Goal: Transaction & Acquisition: Register for event/course

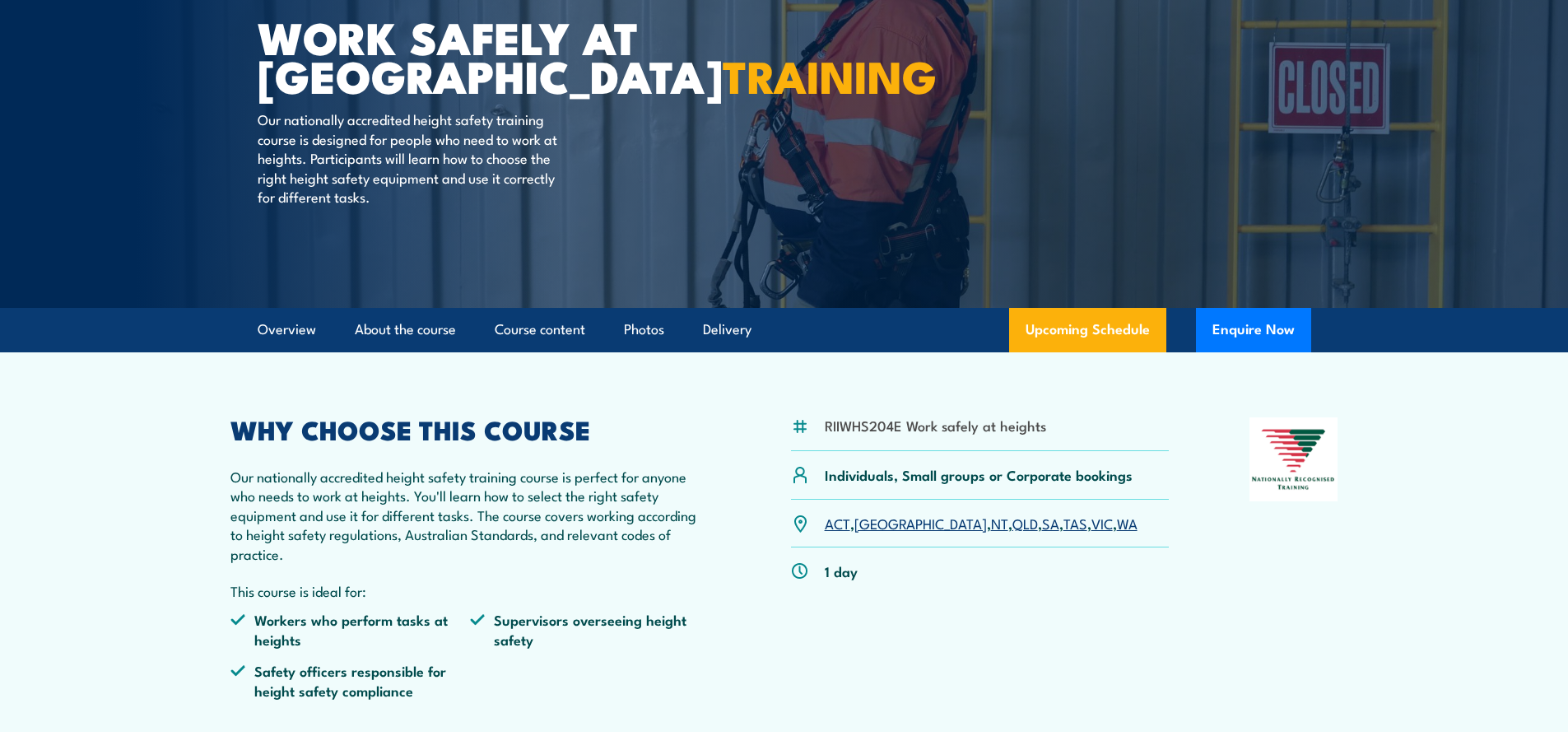
scroll to position [165, 0]
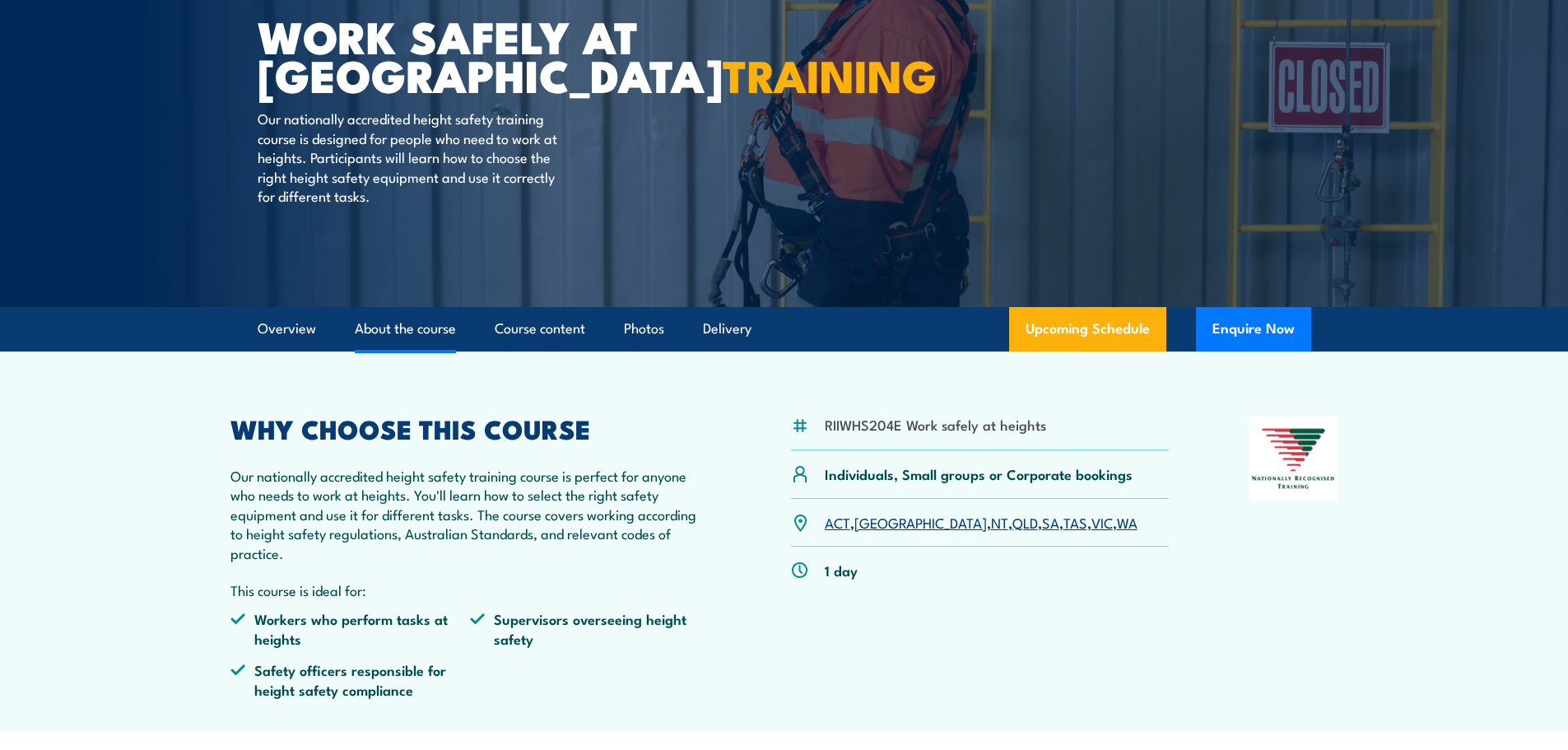
click at [415, 319] on link "About the course" at bounding box center [405, 328] width 101 height 43
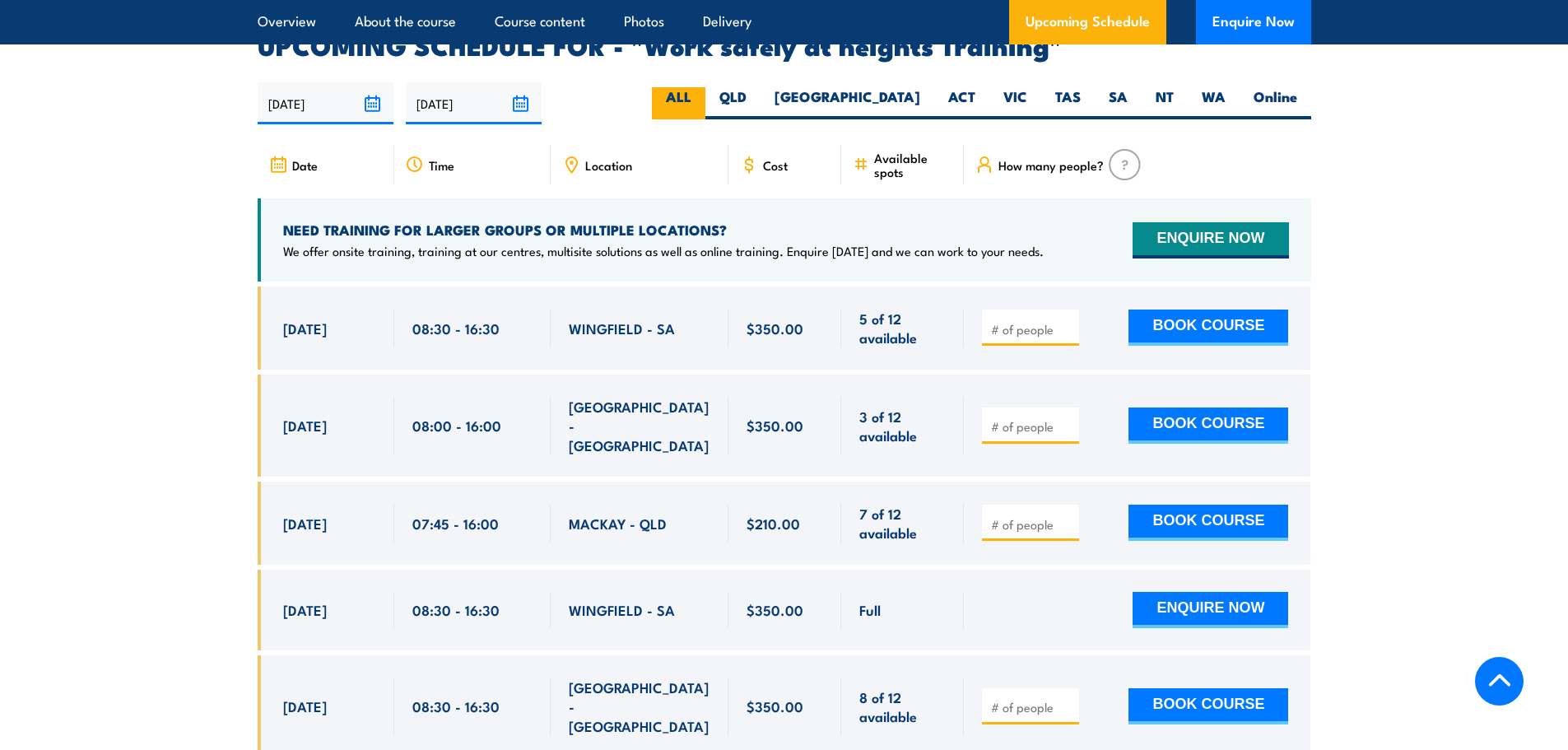
scroll to position [2346, 0]
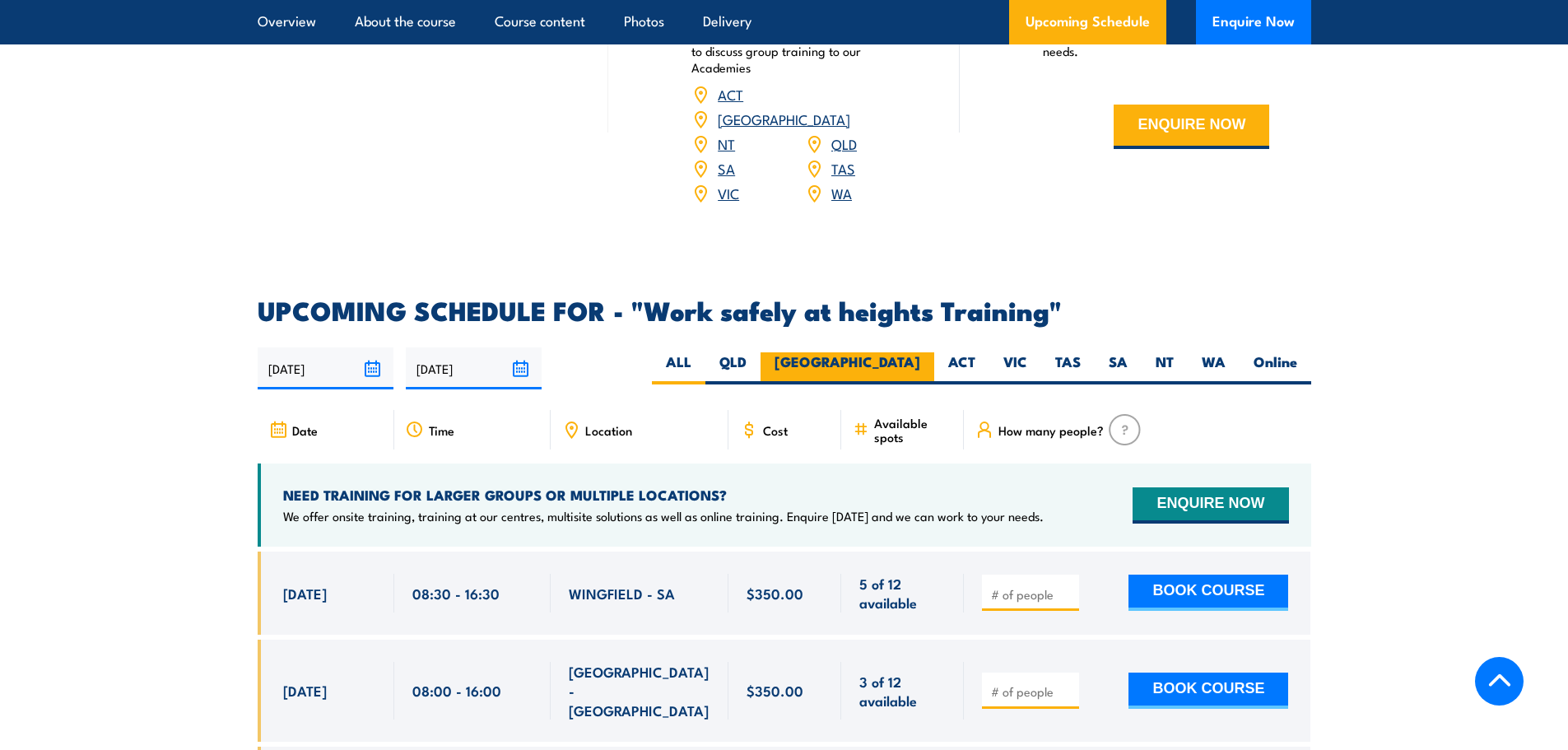
click at [882, 353] on label "[GEOGRAPHIC_DATA]" at bounding box center [847, 368] width 174 height 32
click at [920, 353] on input "[GEOGRAPHIC_DATA]" at bounding box center [925, 358] width 10 height 10
radio input "true"
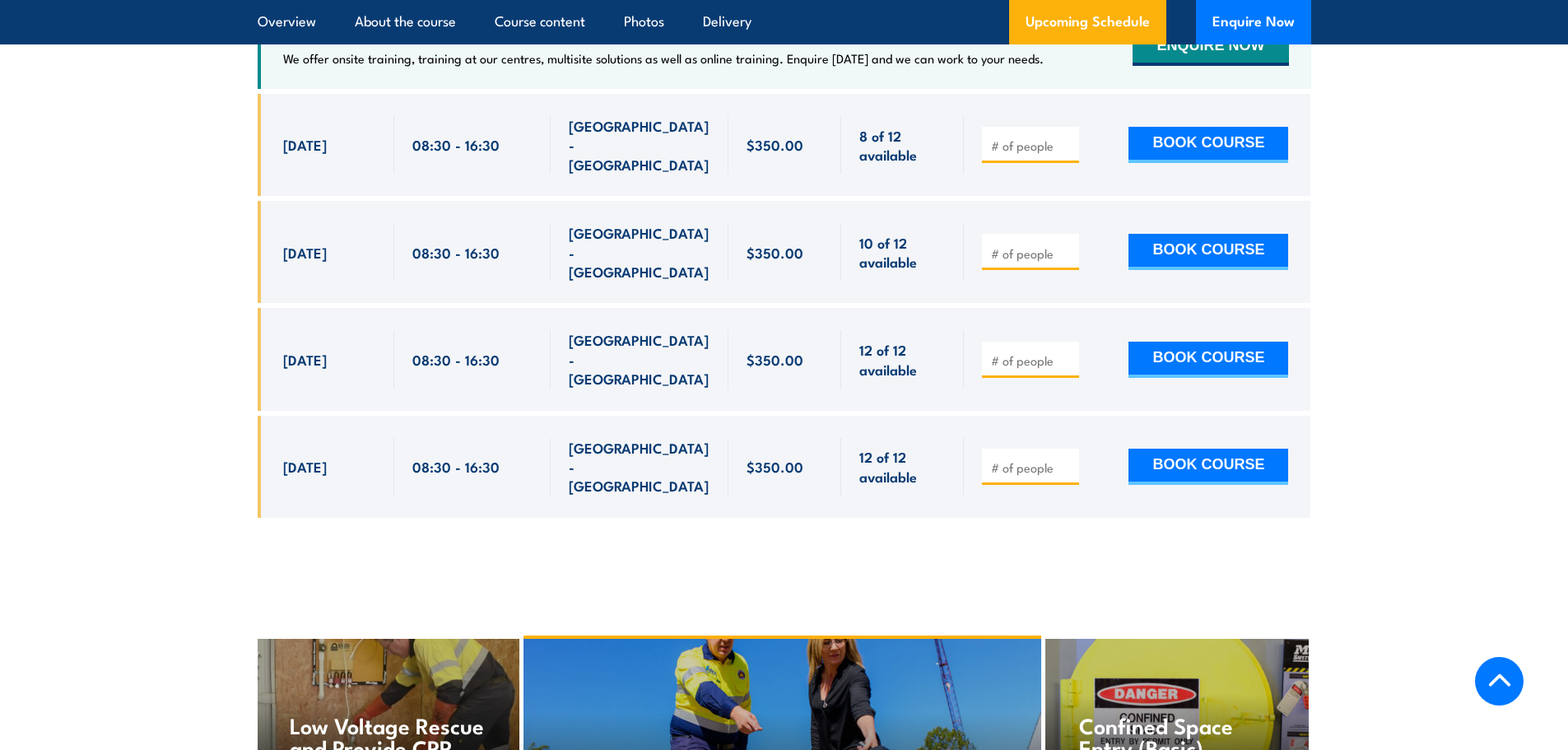
scroll to position [3031, 0]
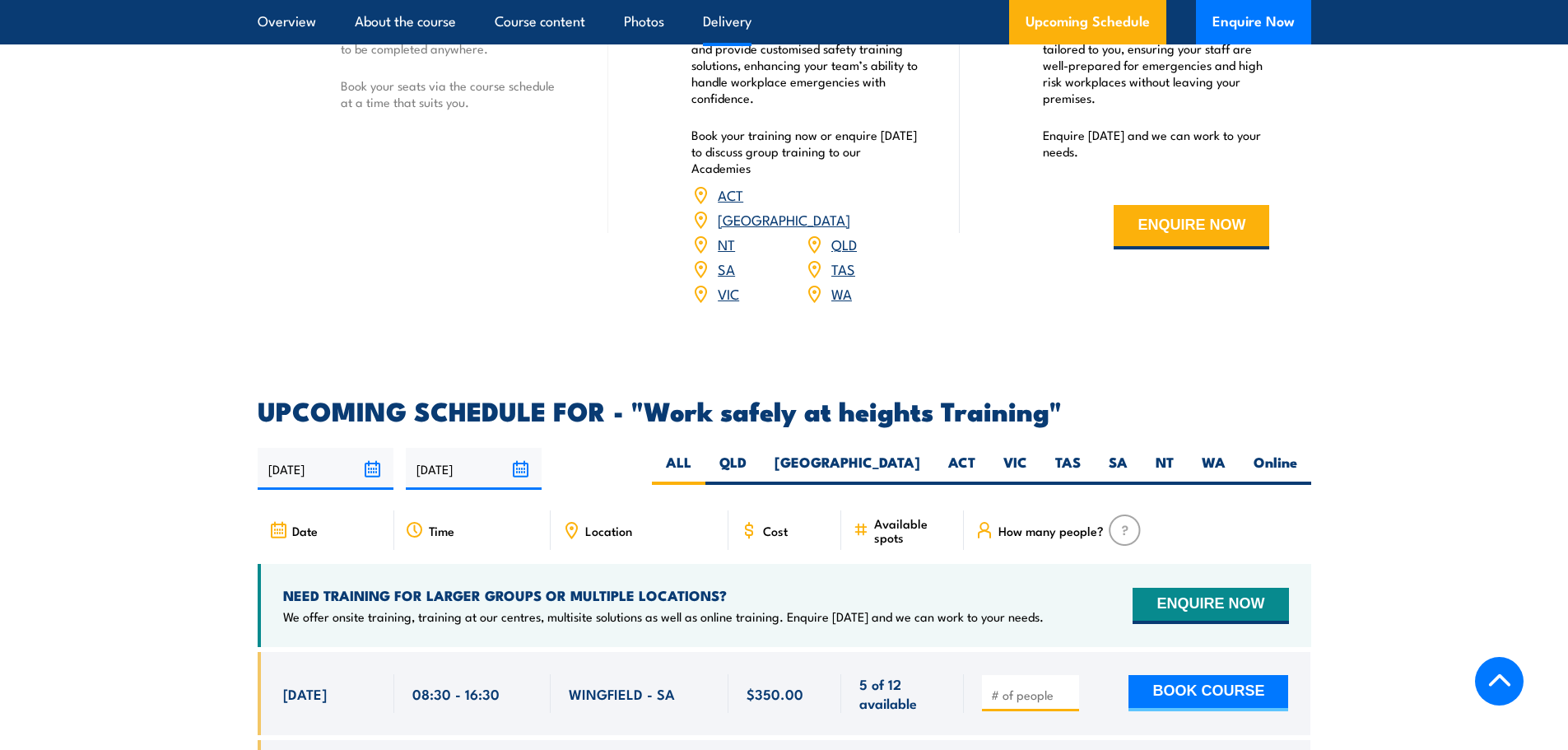
scroll to position [1764, 0]
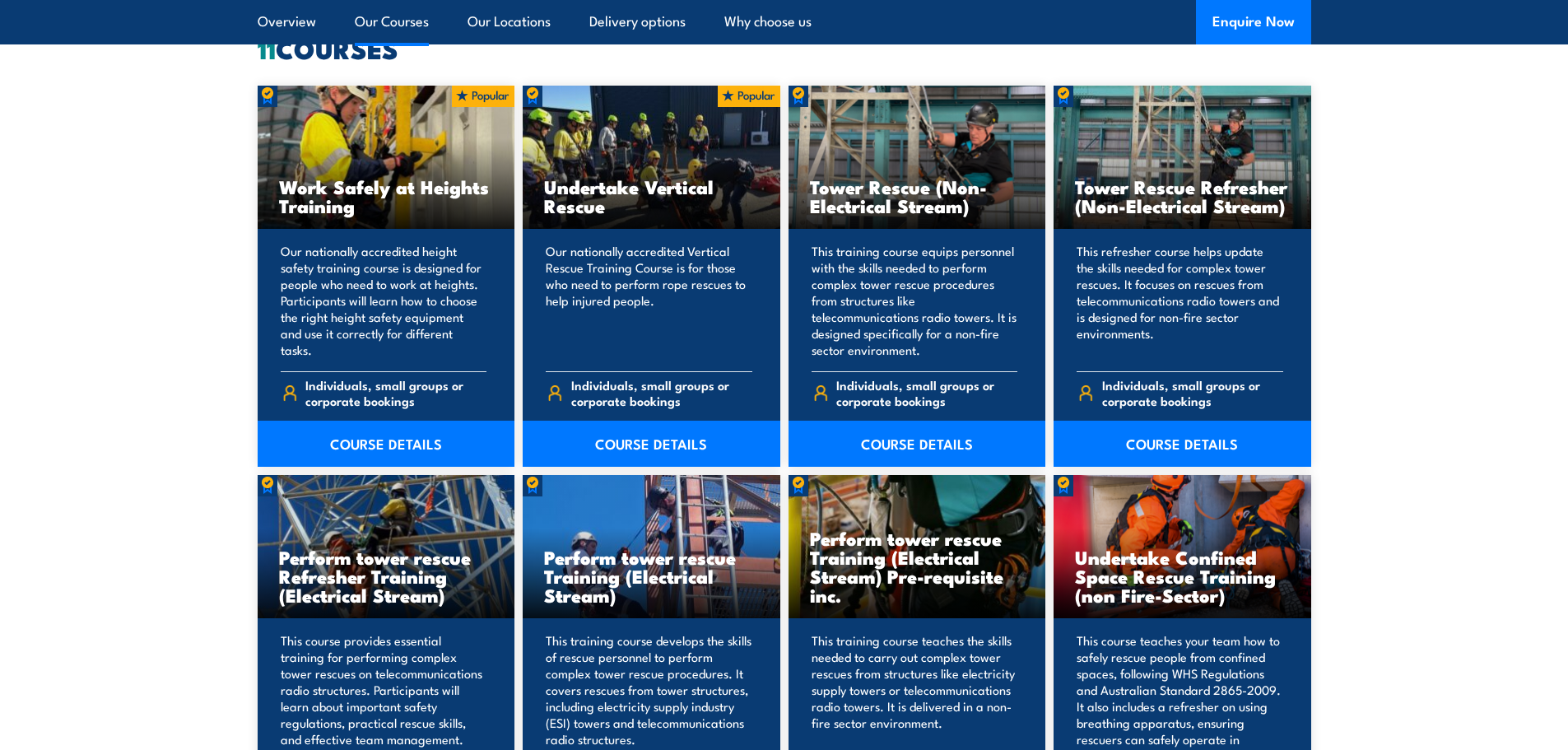
scroll to position [1317, 0]
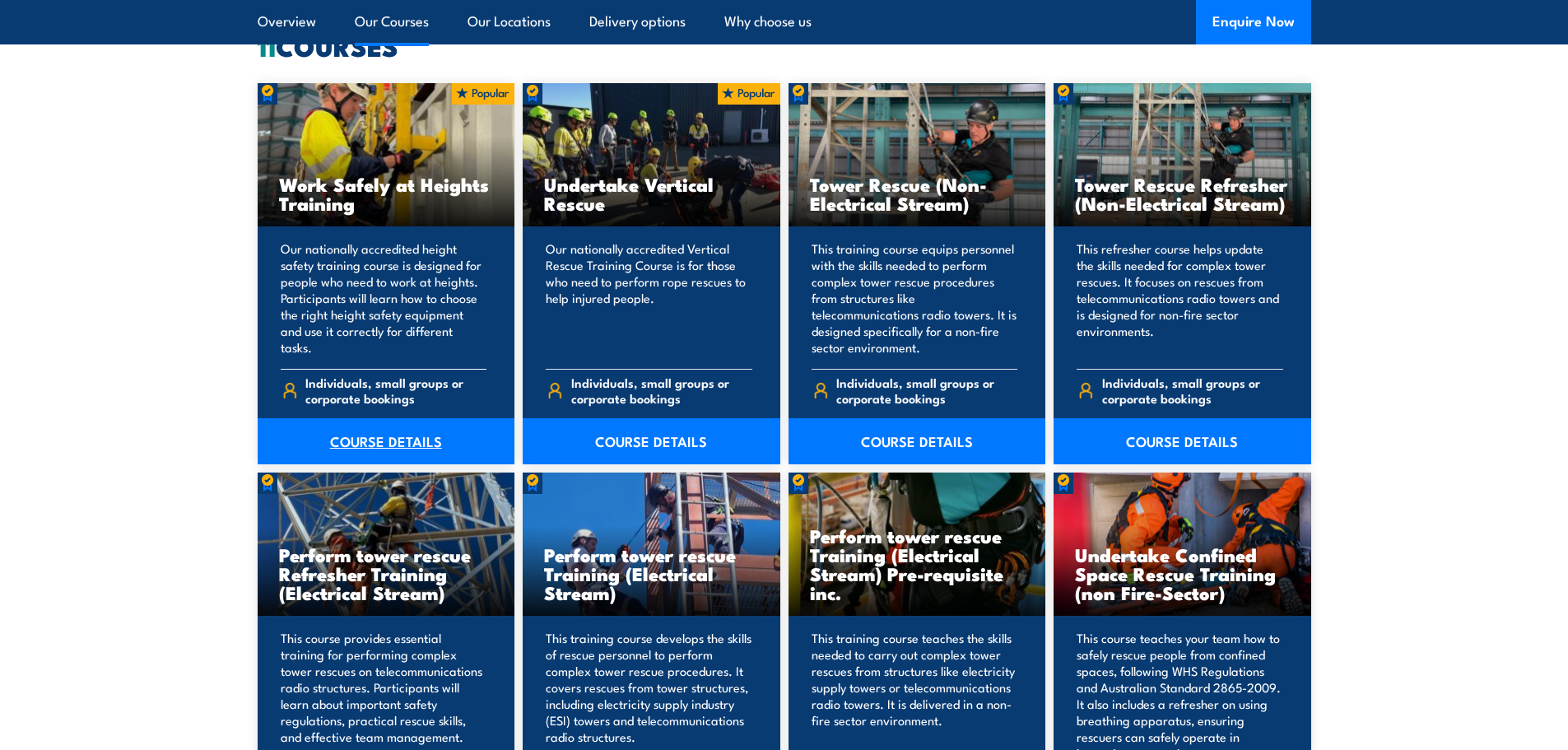
click at [355, 437] on link "COURSE DETAILS" at bounding box center [386, 441] width 257 height 46
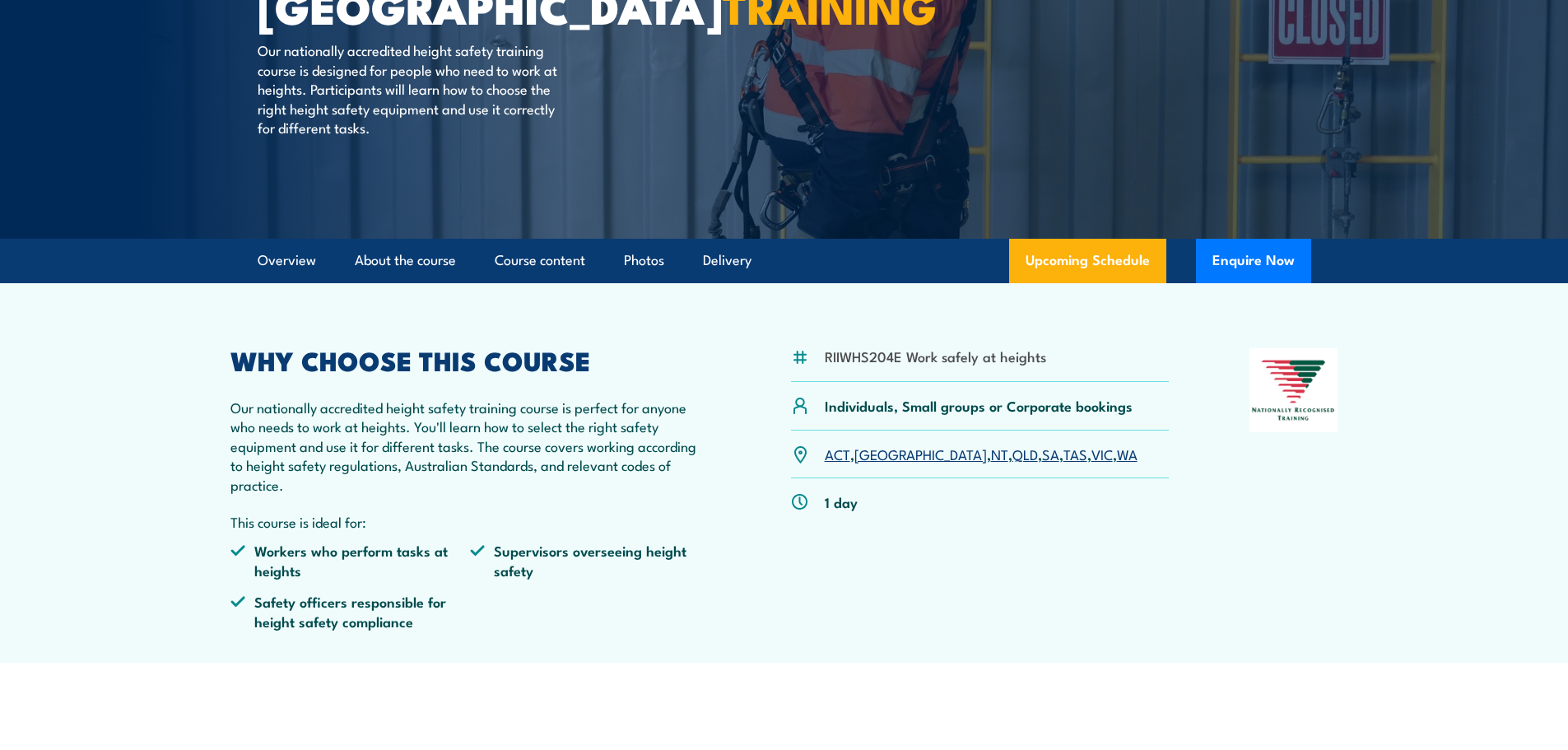
scroll to position [247, 0]
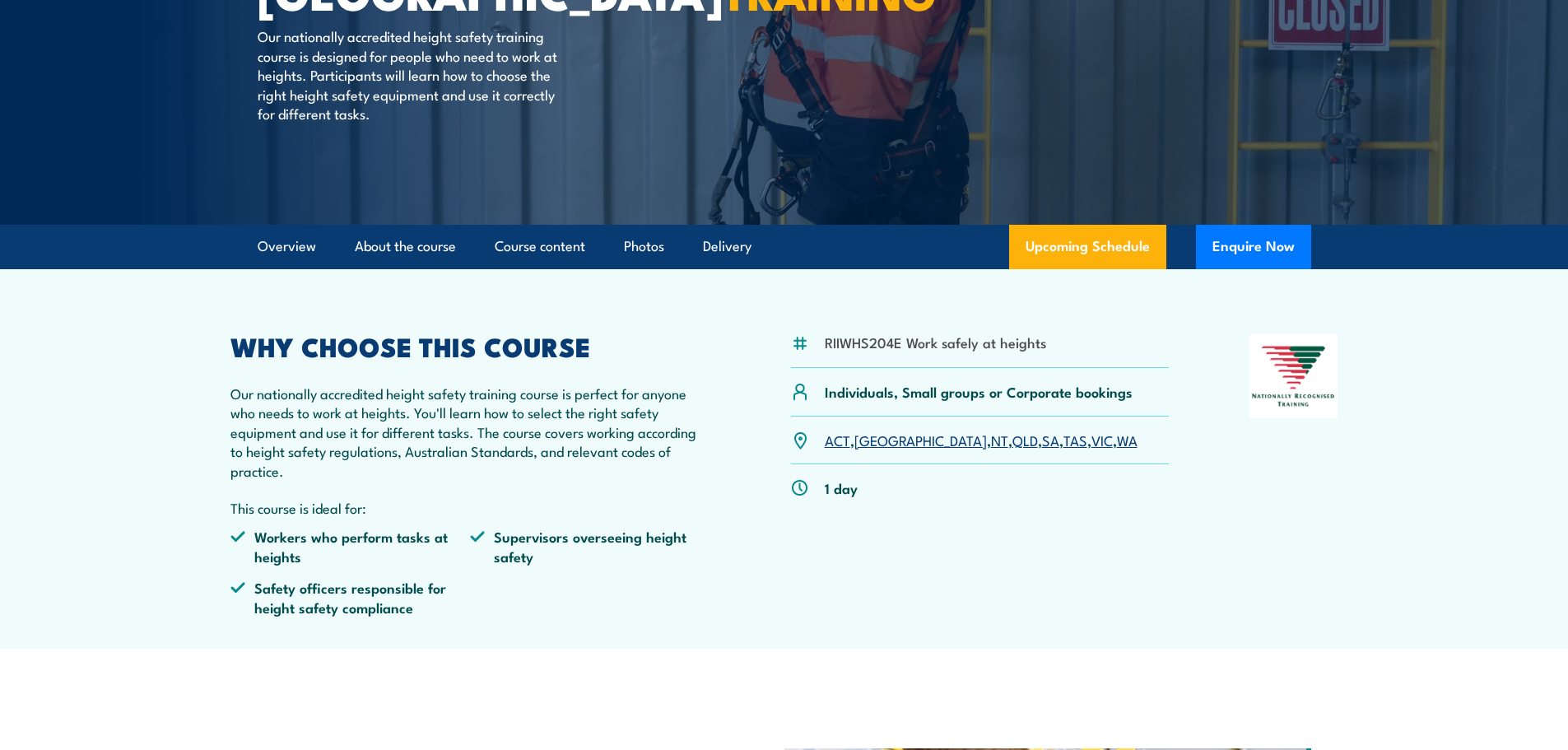
click at [874, 441] on link "NSW" at bounding box center [920, 439] width 132 height 20
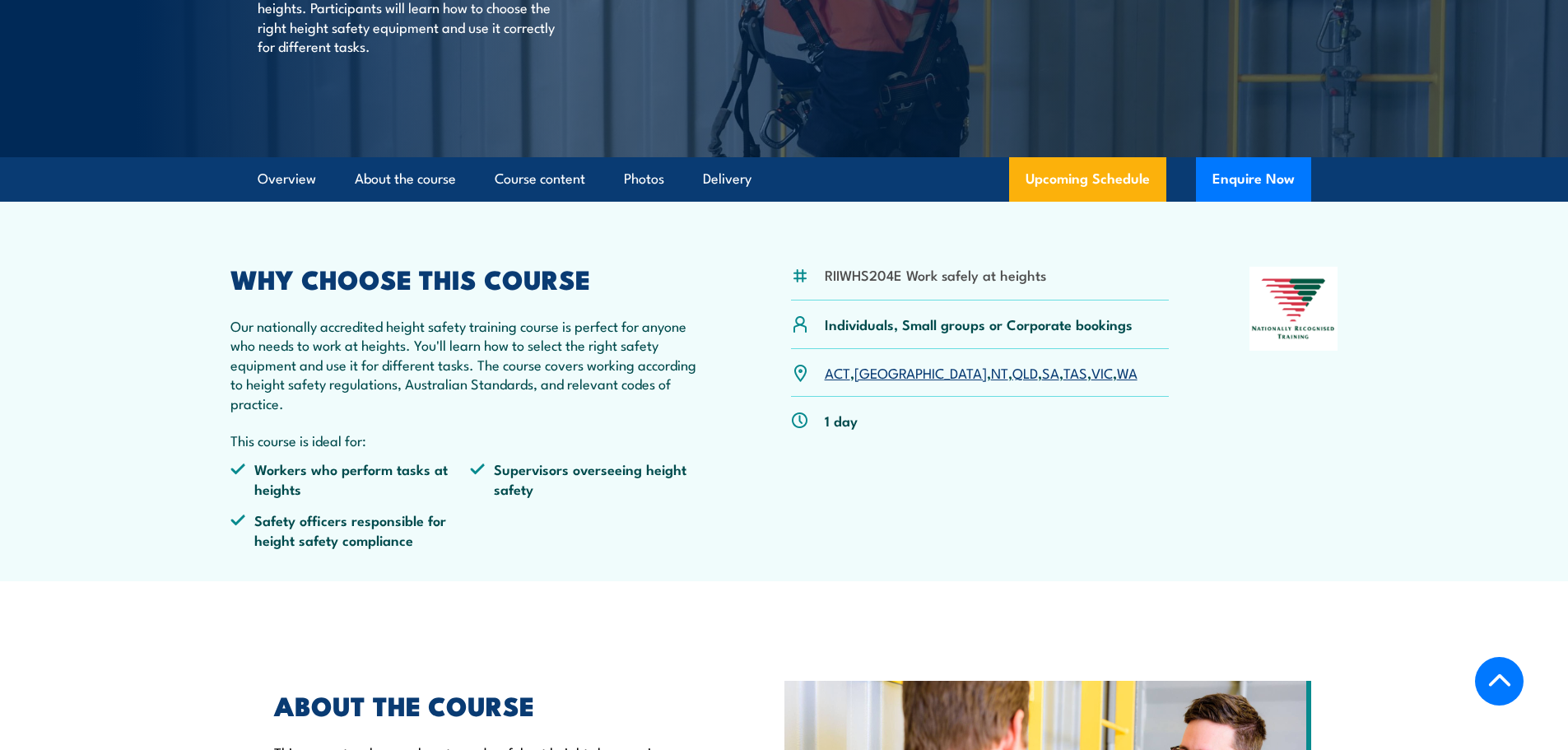
scroll to position [232, 0]
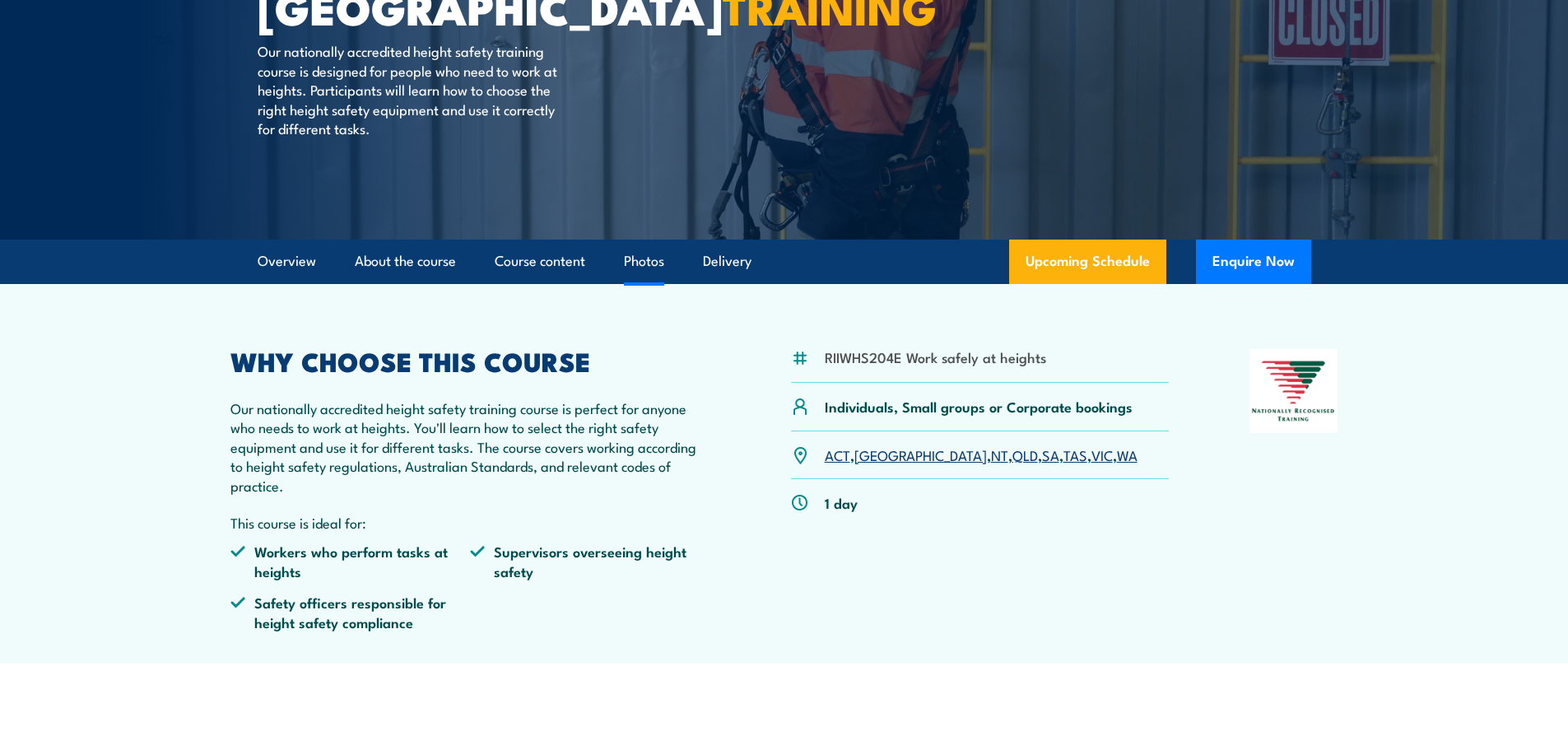
click at [645, 252] on link "Photos" at bounding box center [644, 261] width 41 height 43
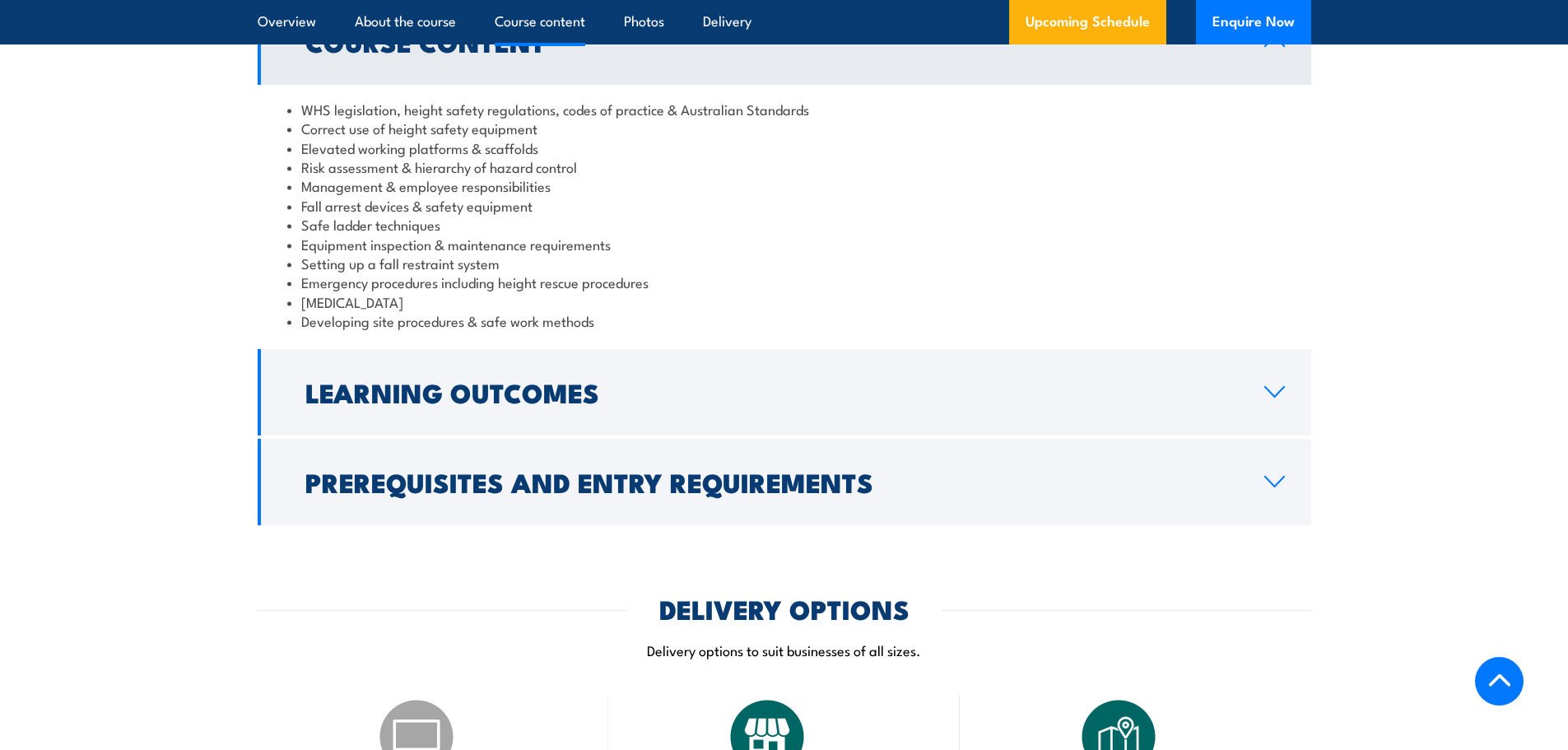
scroll to position [1376, 0]
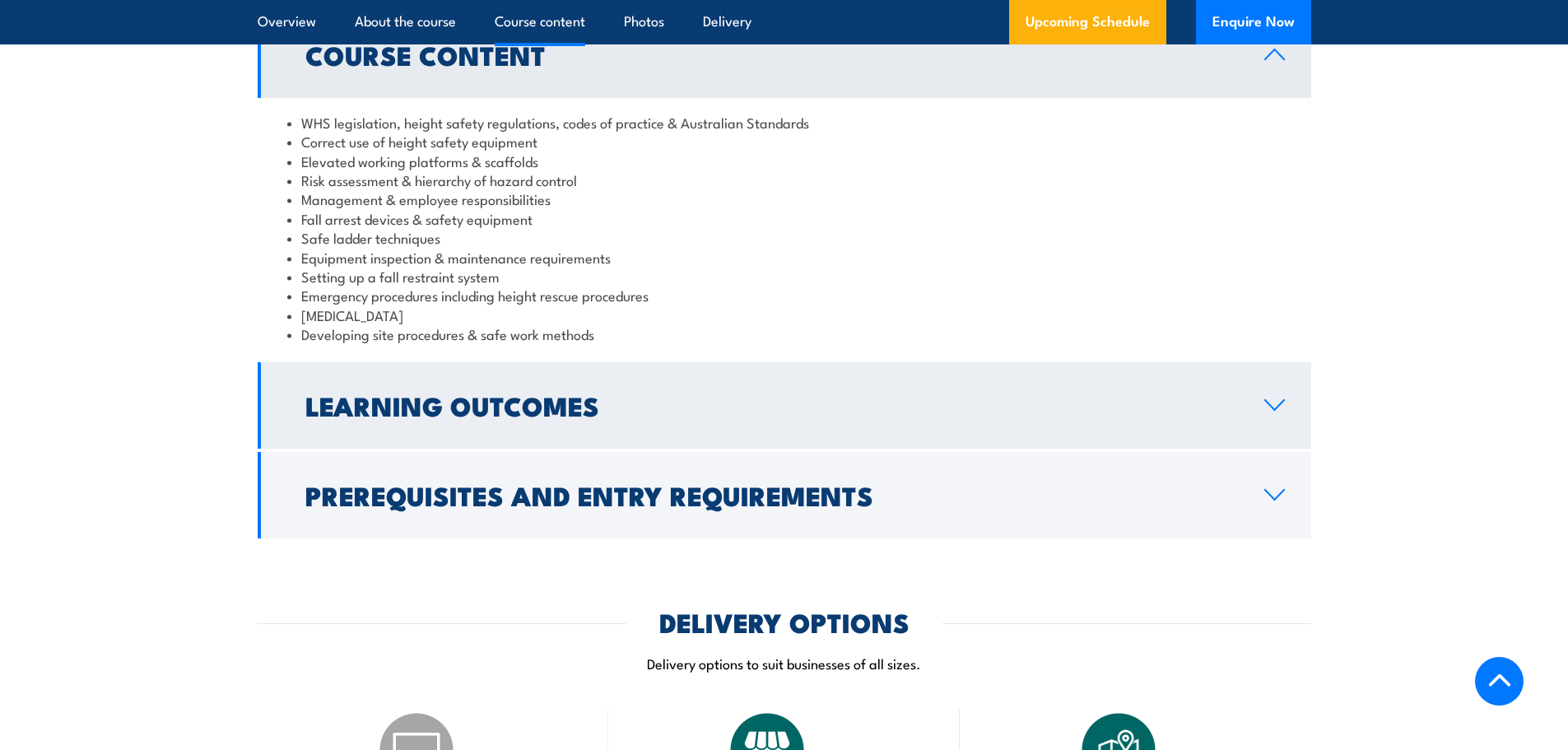
click at [558, 408] on h2 "Learning Outcomes" at bounding box center [771, 404] width 932 height 23
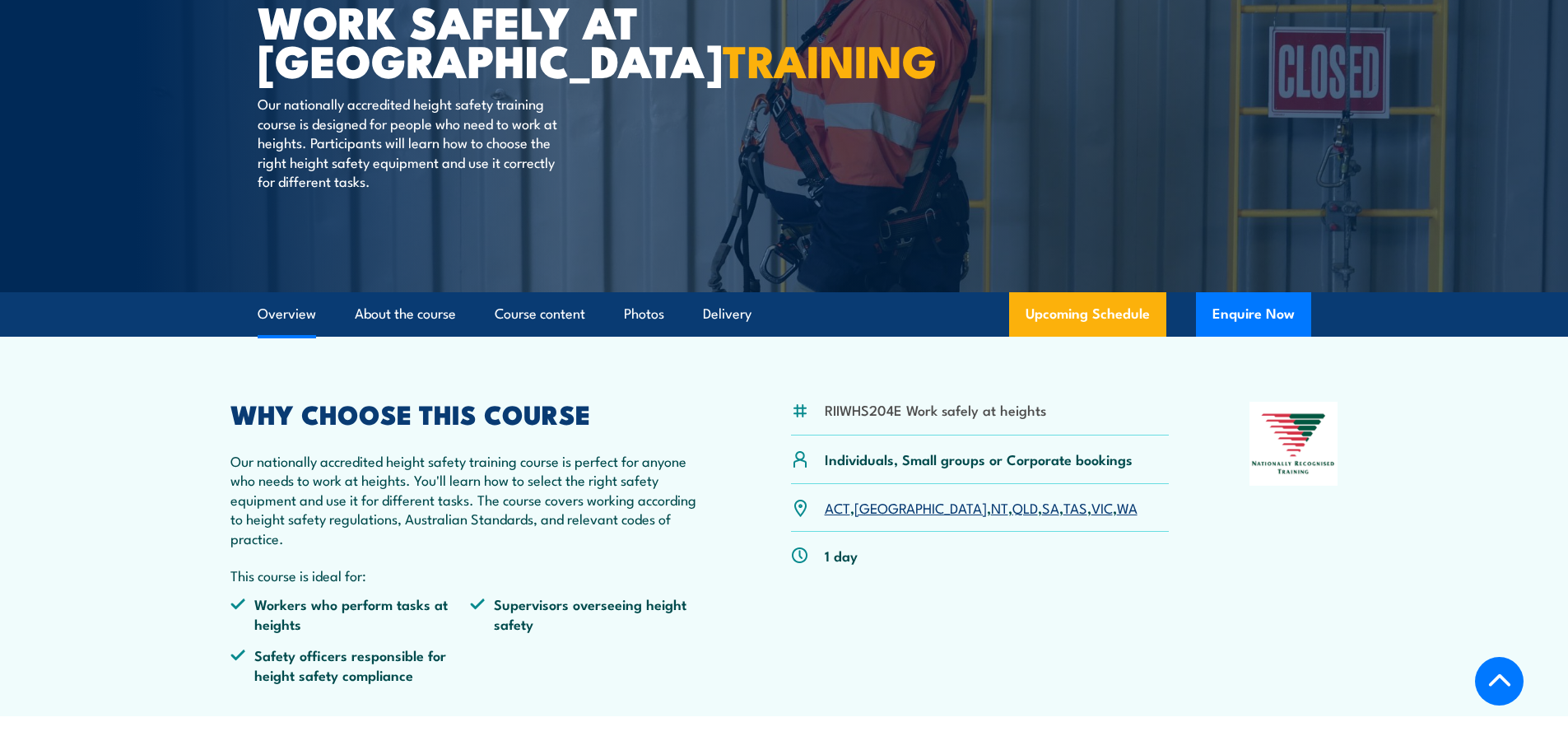
scroll to position [0, 0]
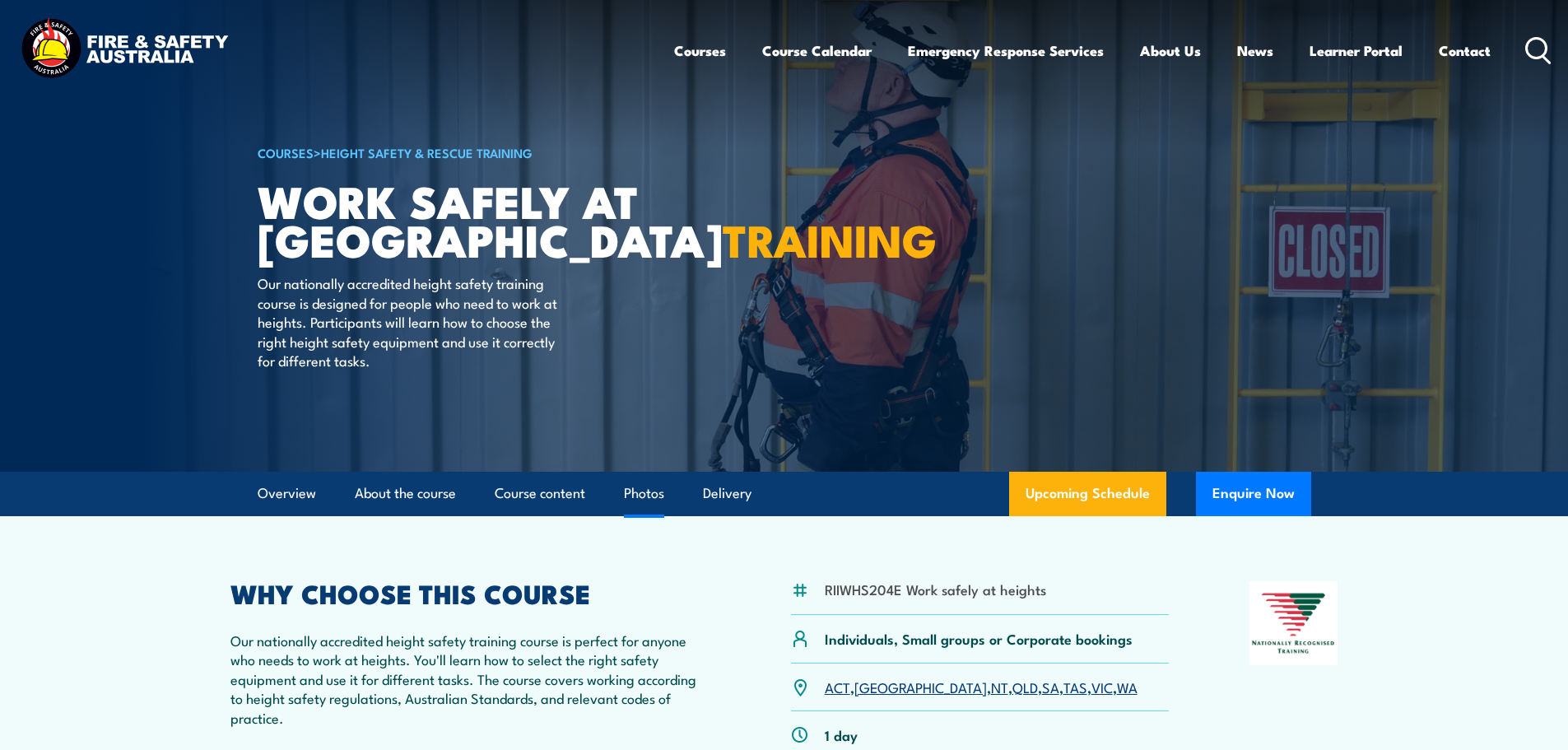
click at [645, 499] on link "Photos" at bounding box center [644, 493] width 41 height 43
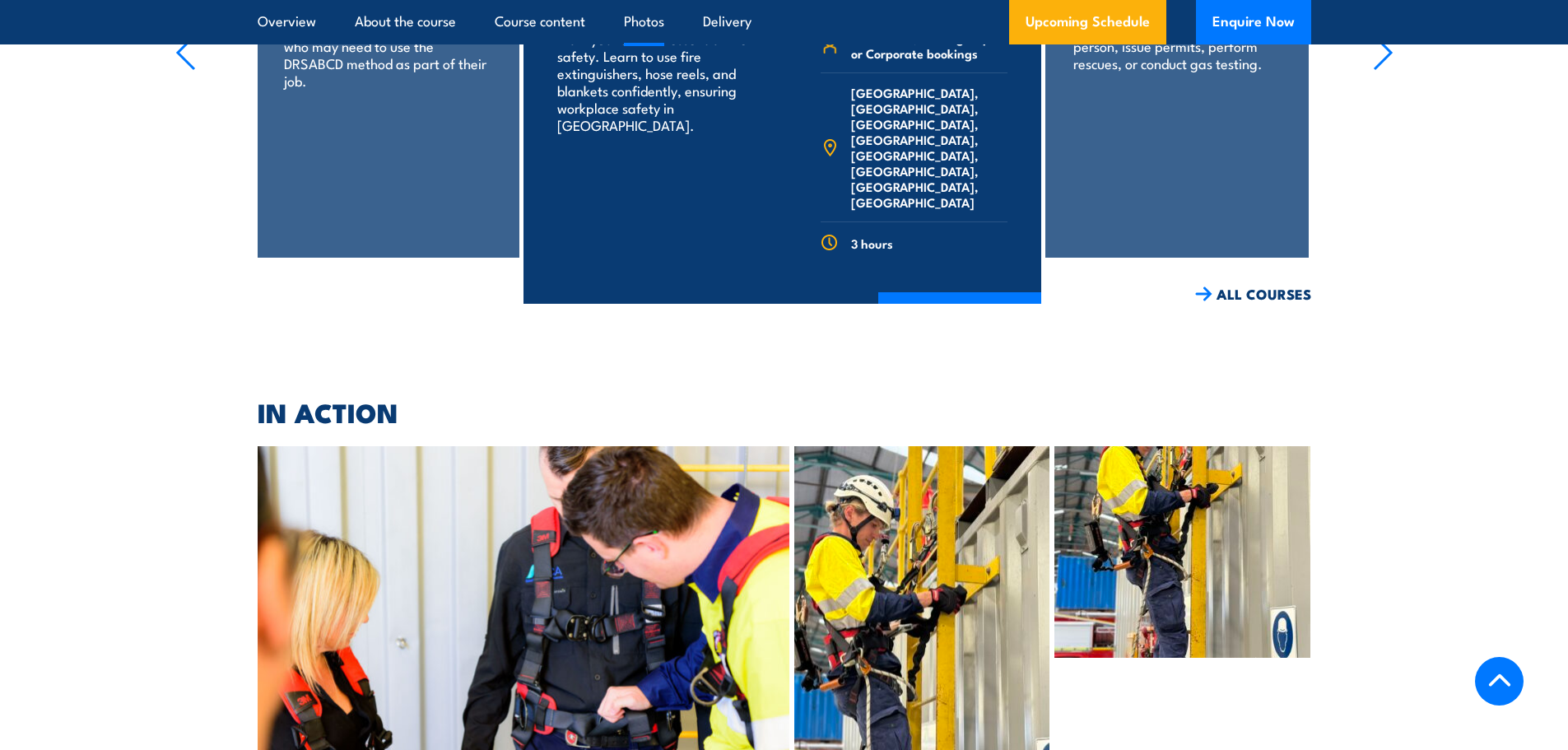
scroll to position [3492, 0]
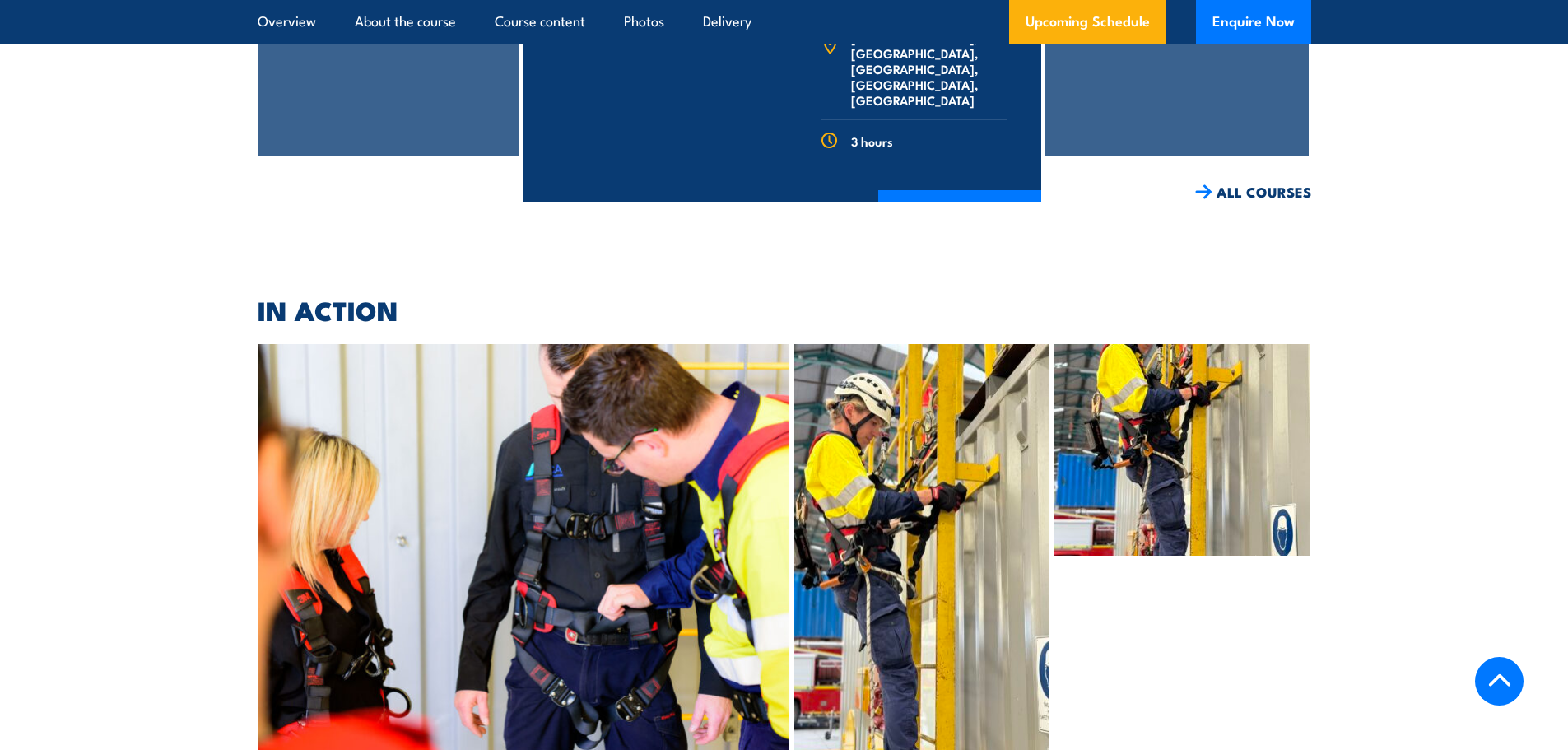
click at [683, 409] on img at bounding box center [524, 557] width 532 height 428
click at [502, 16] on link "Course content" at bounding box center [540, 22] width 91 height 43
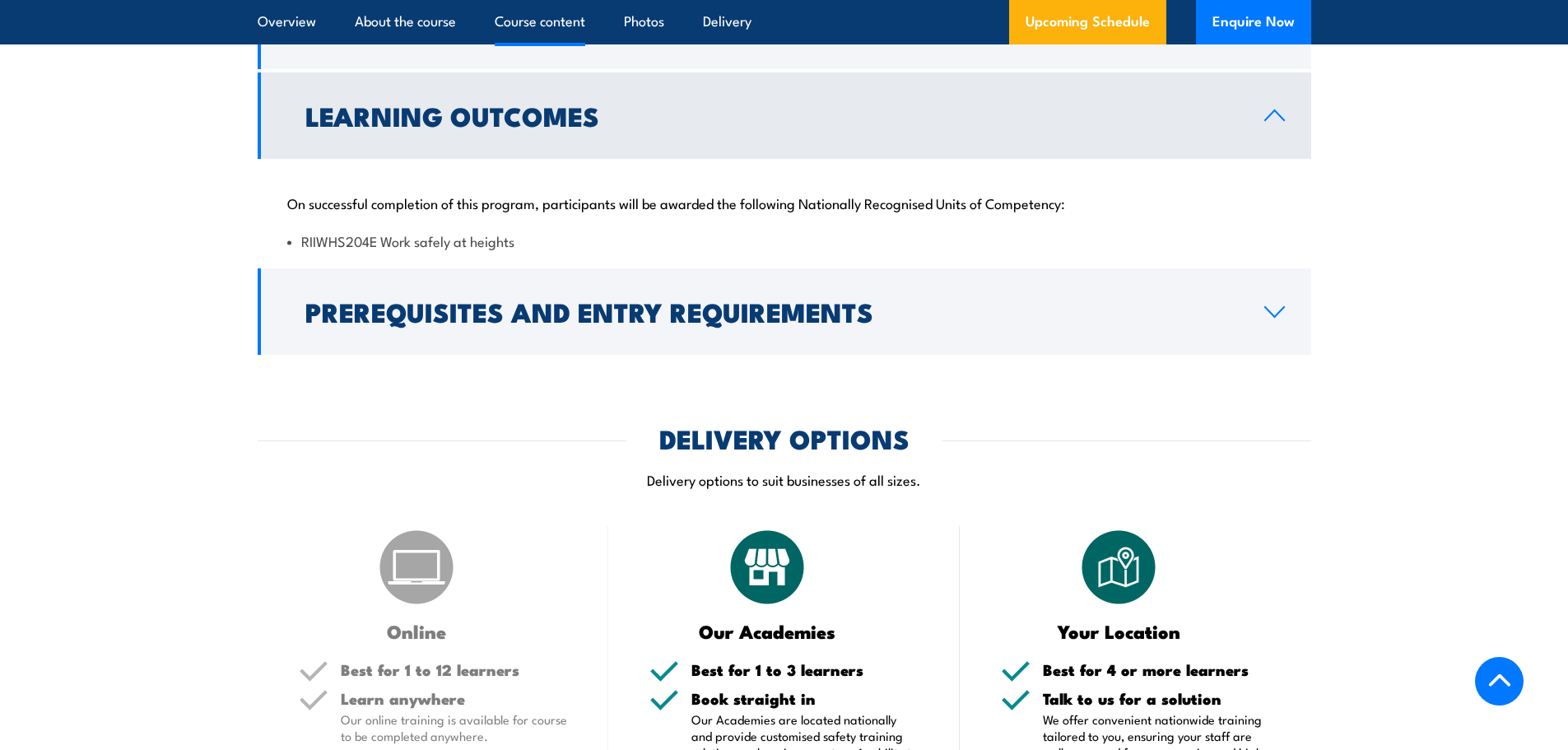
scroll to position [1285, 0]
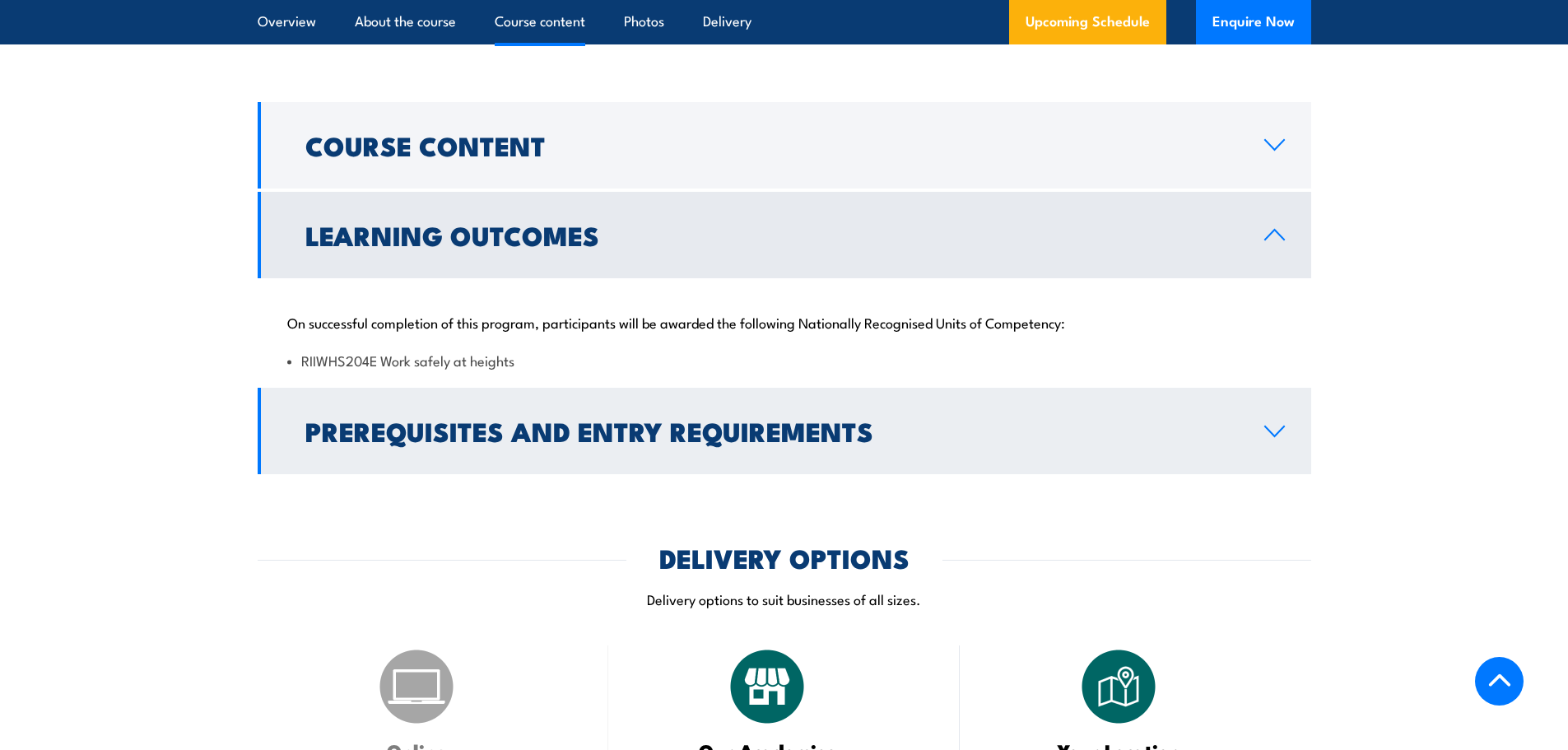
click at [455, 437] on h2 "Prerequisites and Entry Requirements" at bounding box center [771, 430] width 932 height 23
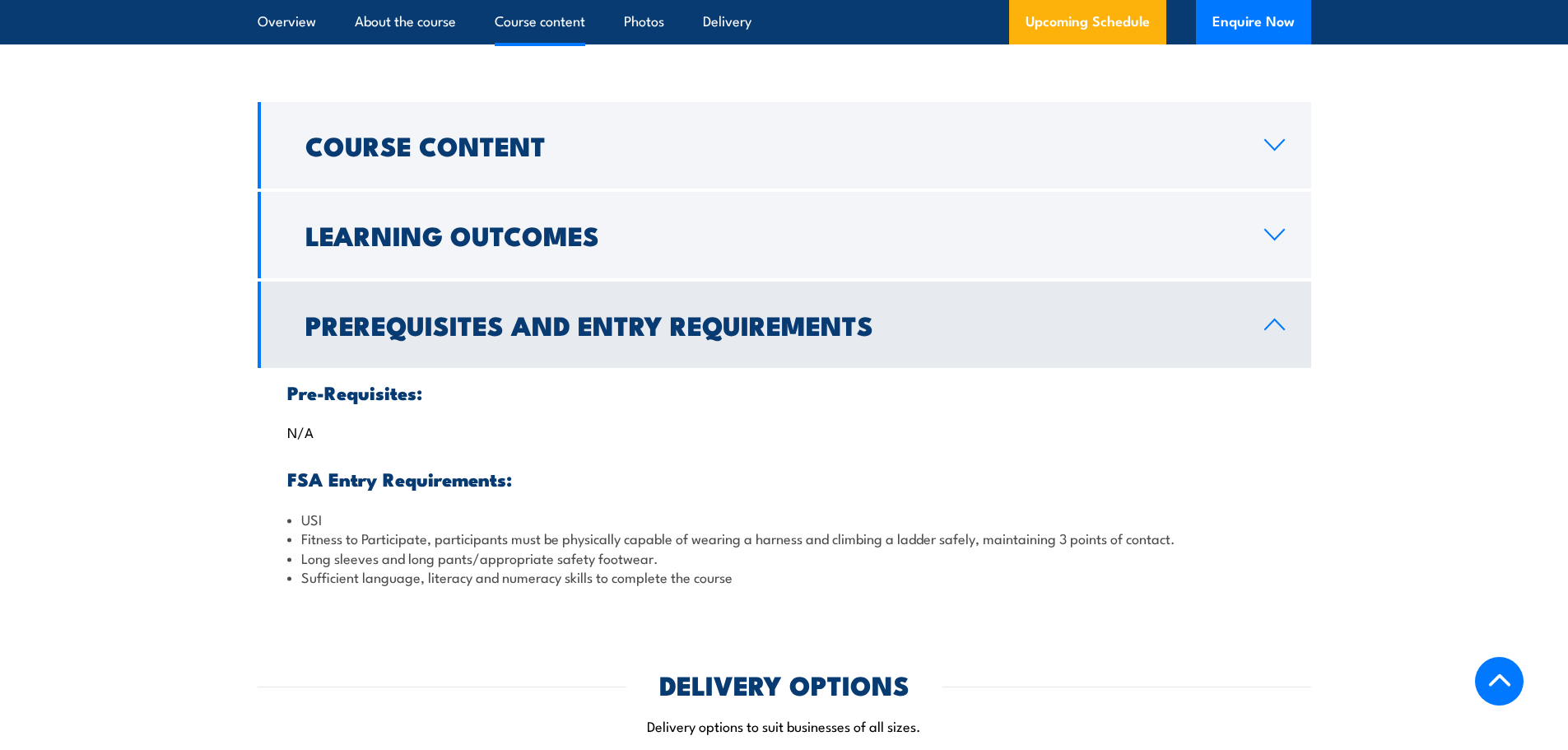
click at [424, 336] on h2 "Prerequisites and Entry Requirements" at bounding box center [771, 324] width 932 height 23
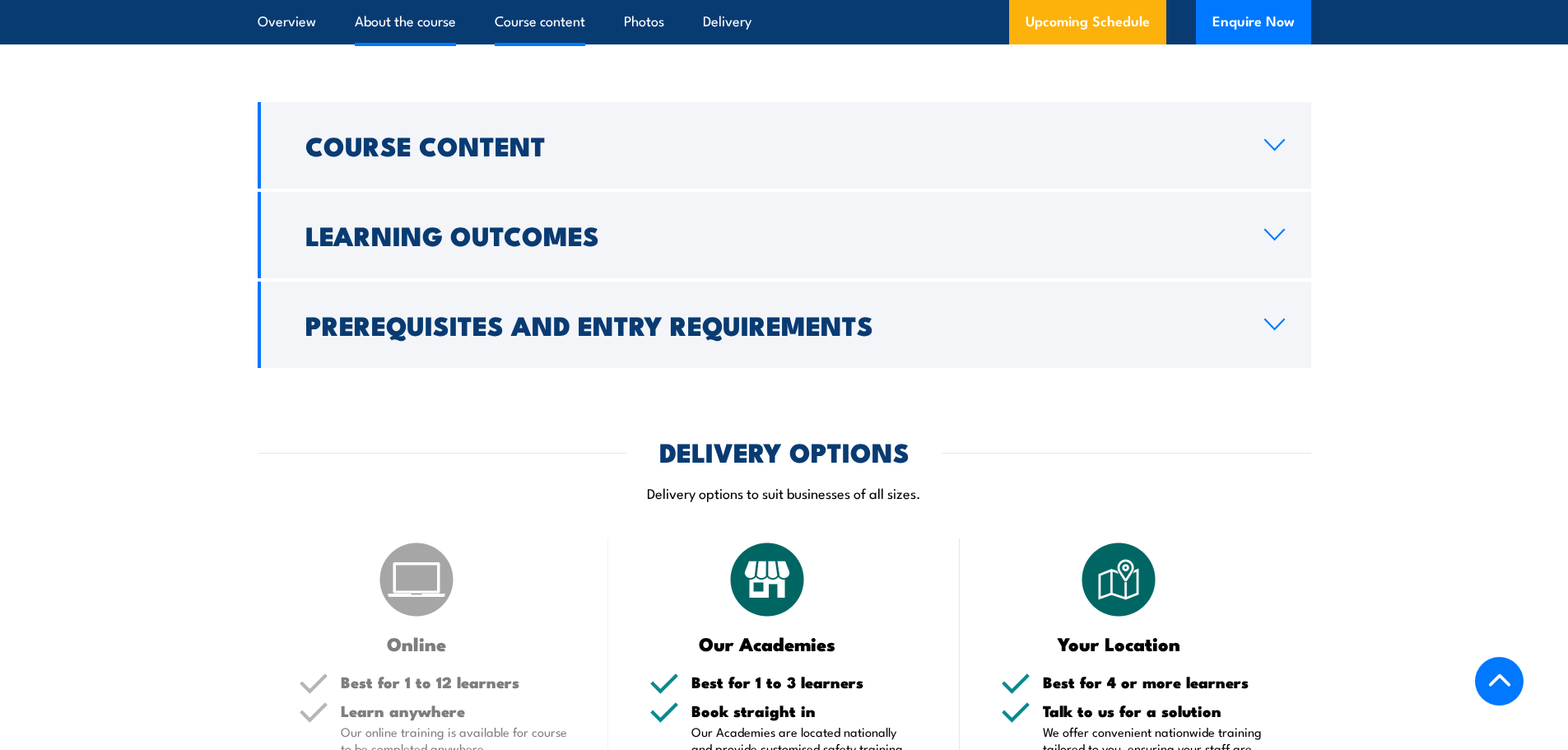
click at [395, 21] on link "About the course" at bounding box center [405, 22] width 101 height 43
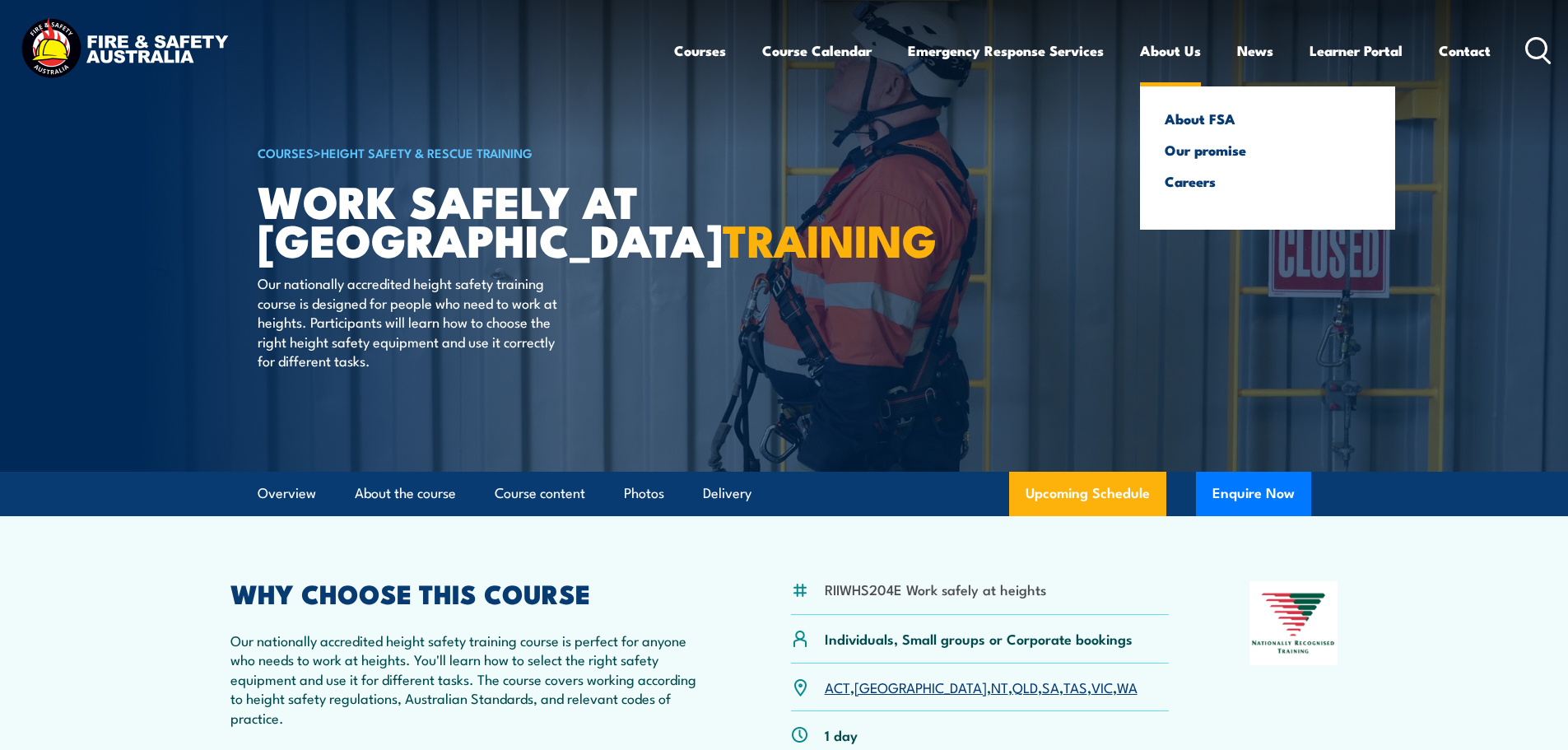
click at [1140, 54] on link "About Us" at bounding box center [1170, 50] width 60 height 43
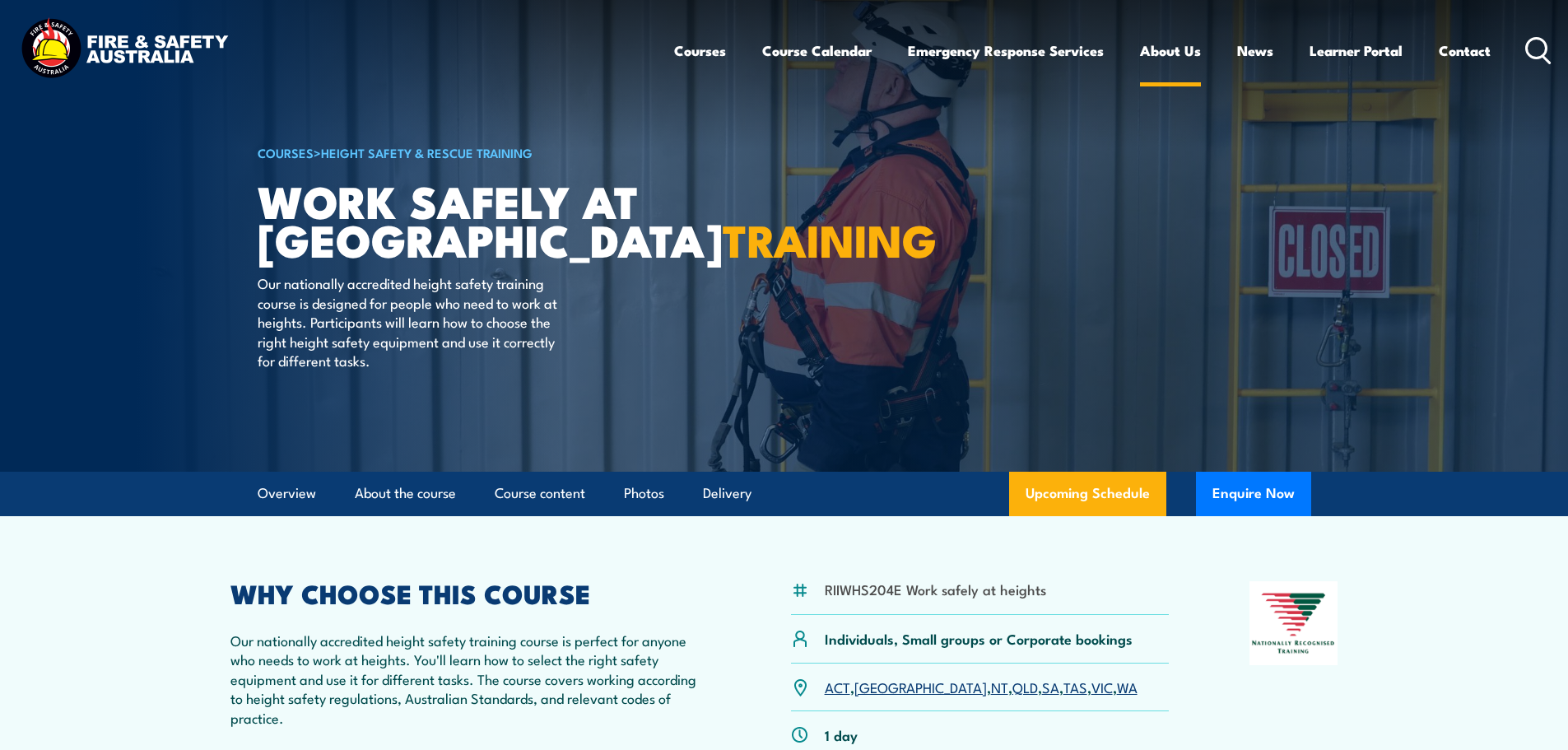
click at [1186, 54] on link "About Us" at bounding box center [1170, 50] width 60 height 43
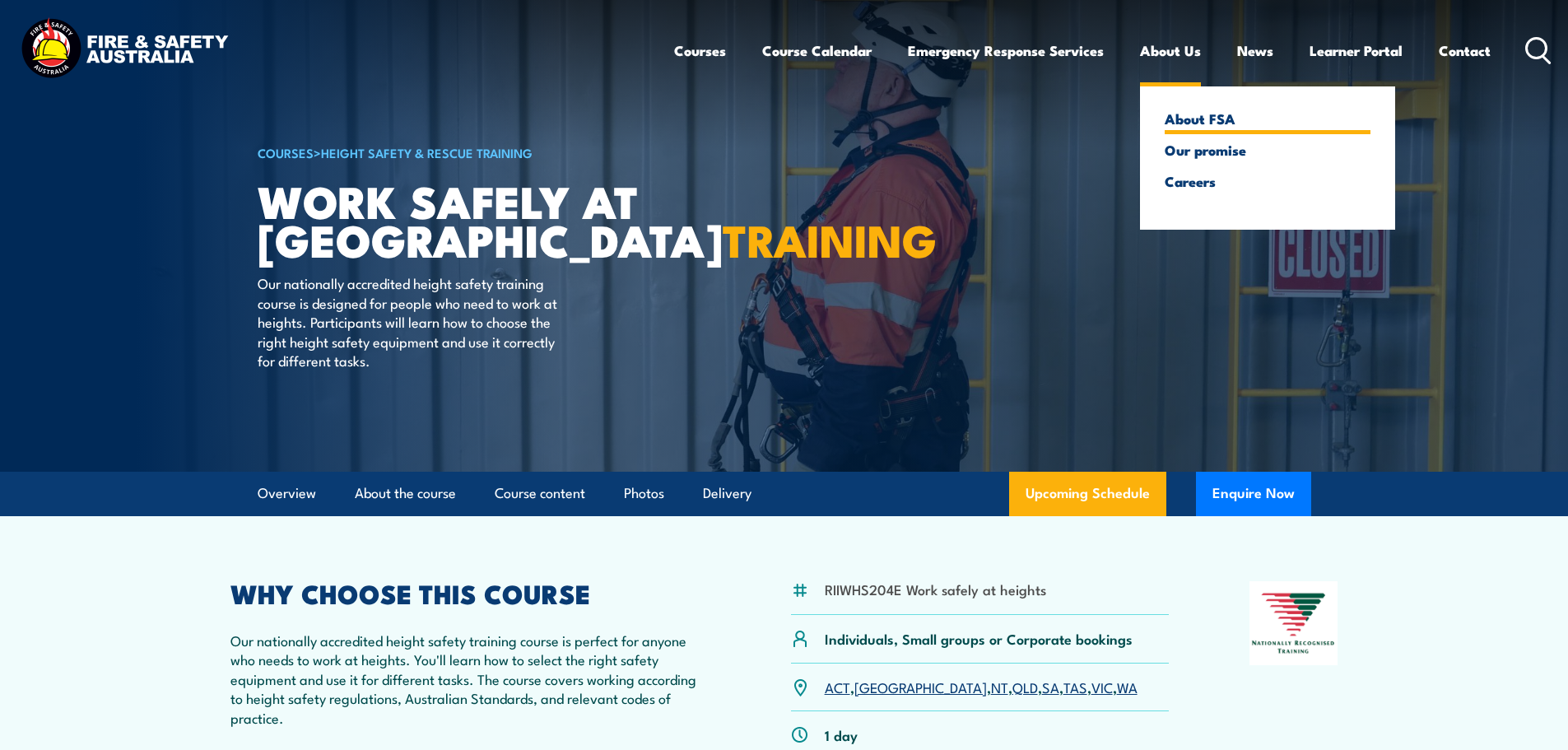
click at [1205, 118] on link "About FSA" at bounding box center [1267, 118] width 206 height 15
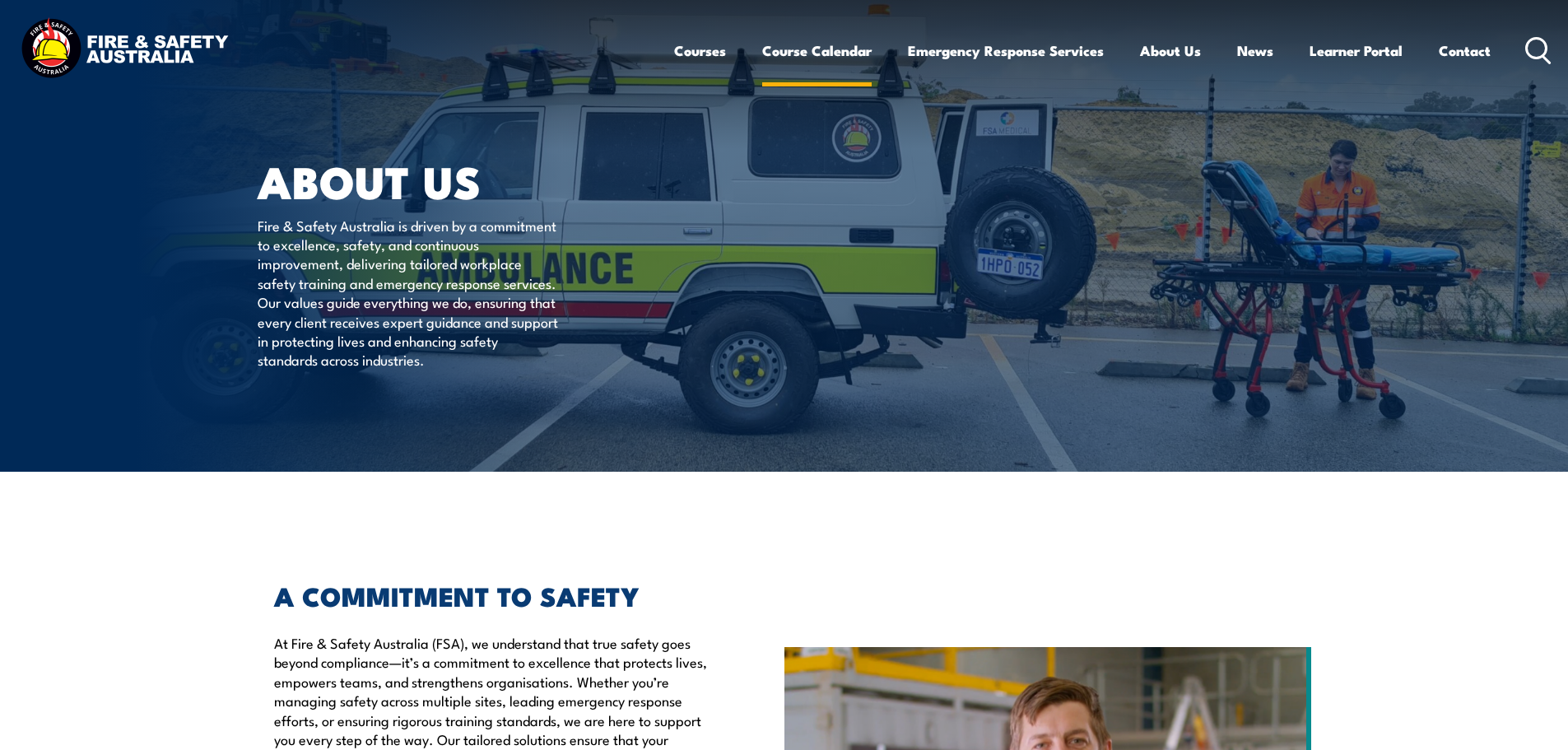
click at [847, 54] on link "Course Calendar" at bounding box center [816, 50] width 110 height 43
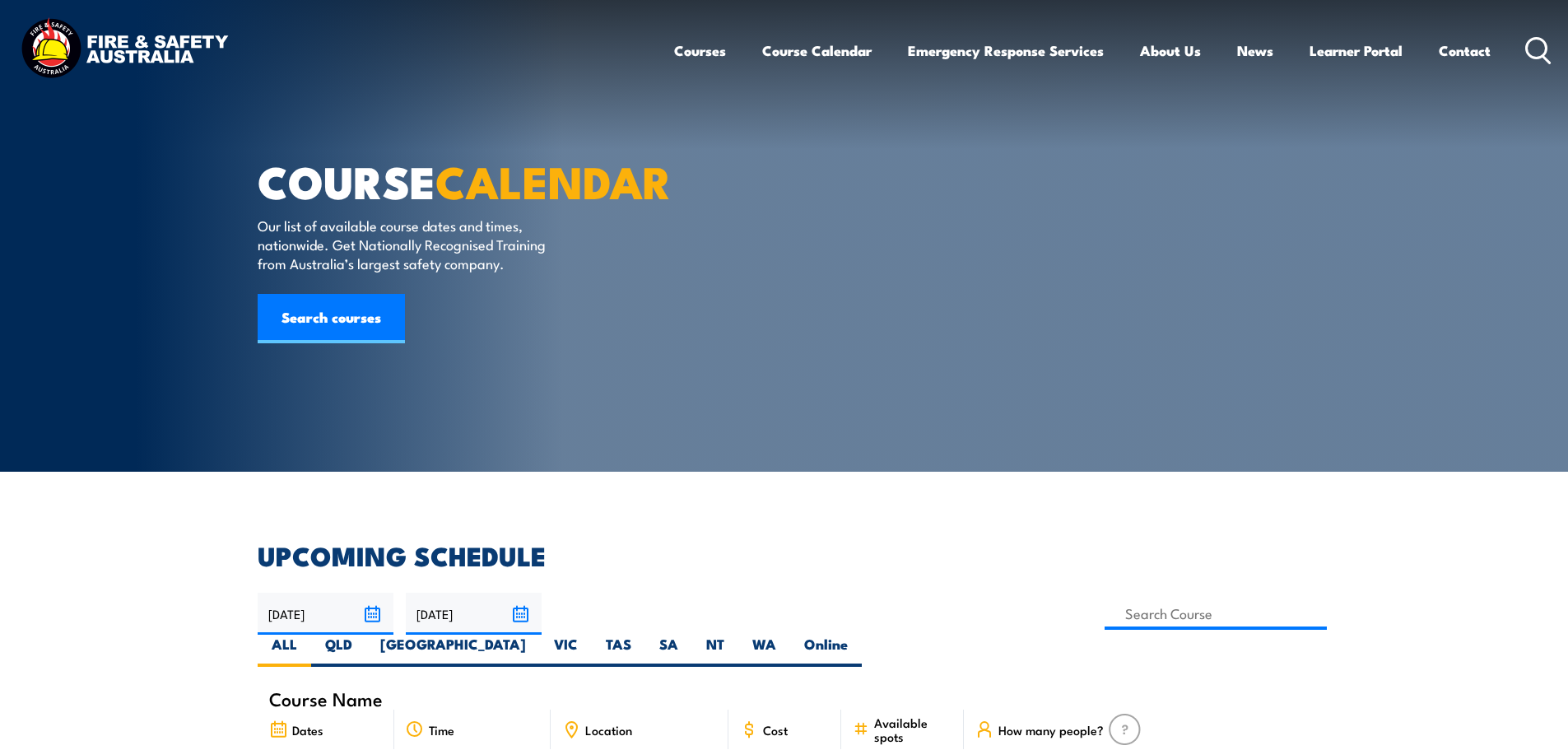
click at [540, 634] on label "[GEOGRAPHIC_DATA]" at bounding box center [453, 650] width 174 height 32
click at [536, 634] on input "[GEOGRAPHIC_DATA]" at bounding box center [531, 639] width 10 height 10
radio input "true"
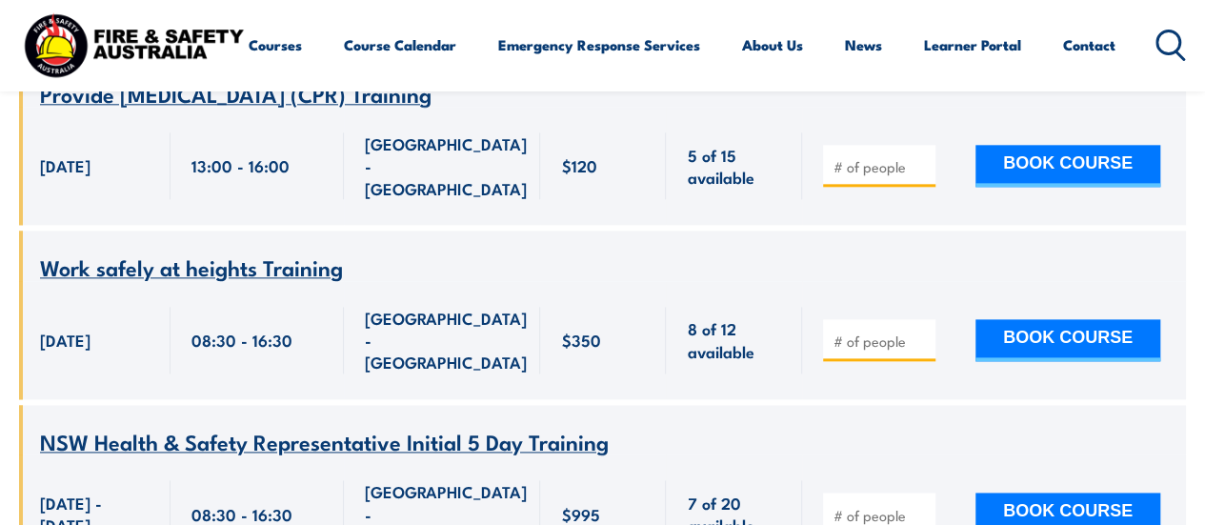
scroll to position [948, 0]
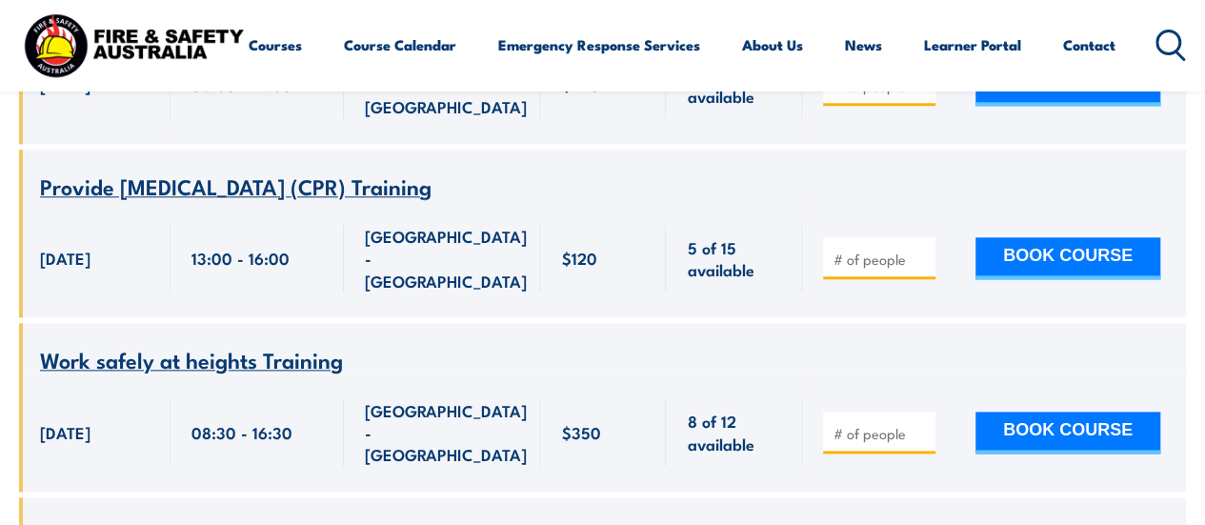
click at [439, 399] on span "[GEOGRAPHIC_DATA] - [GEOGRAPHIC_DATA]" at bounding box center [446, 432] width 162 height 67
click at [846, 424] on input "number" at bounding box center [881, 433] width 95 height 19
click at [926, 424] on input "1" at bounding box center [881, 433] width 95 height 19
type input "2"
click at [925, 424] on input "2" at bounding box center [881, 433] width 95 height 19
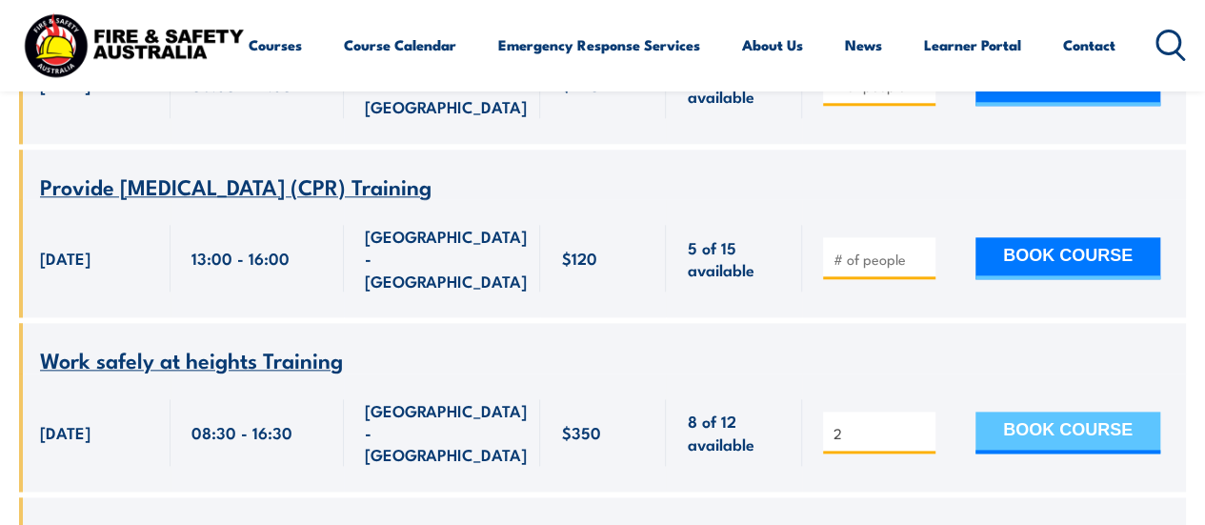
click at [1005, 412] on button "BOOK COURSE" at bounding box center [1068, 433] width 185 height 42
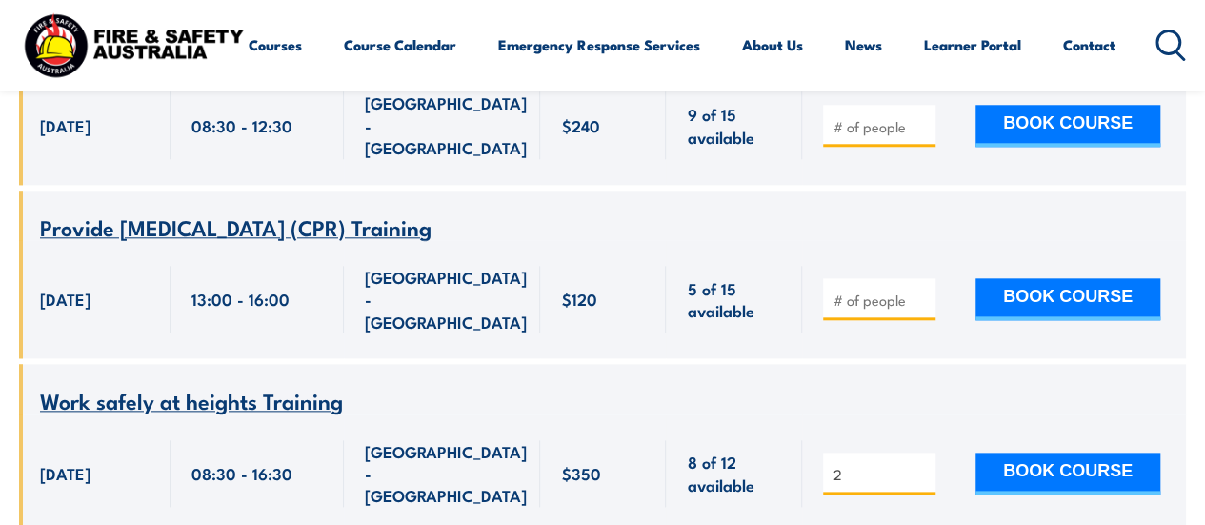
scroll to position [948, 0]
